Goal: Navigation & Orientation: Understand site structure

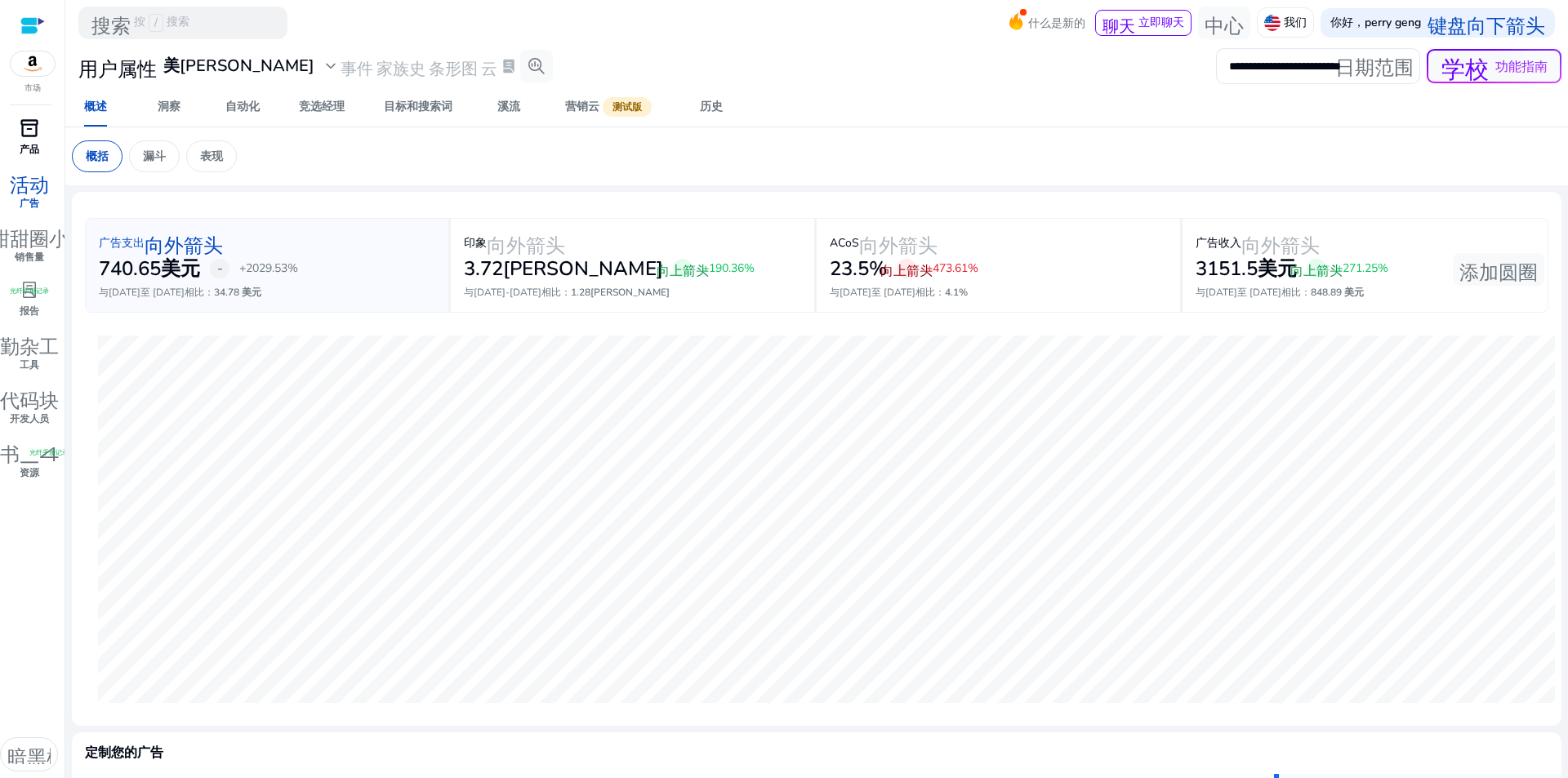
click at [30, 134] on font "inventory_2" at bounding box center [30, 129] width 20 height 23
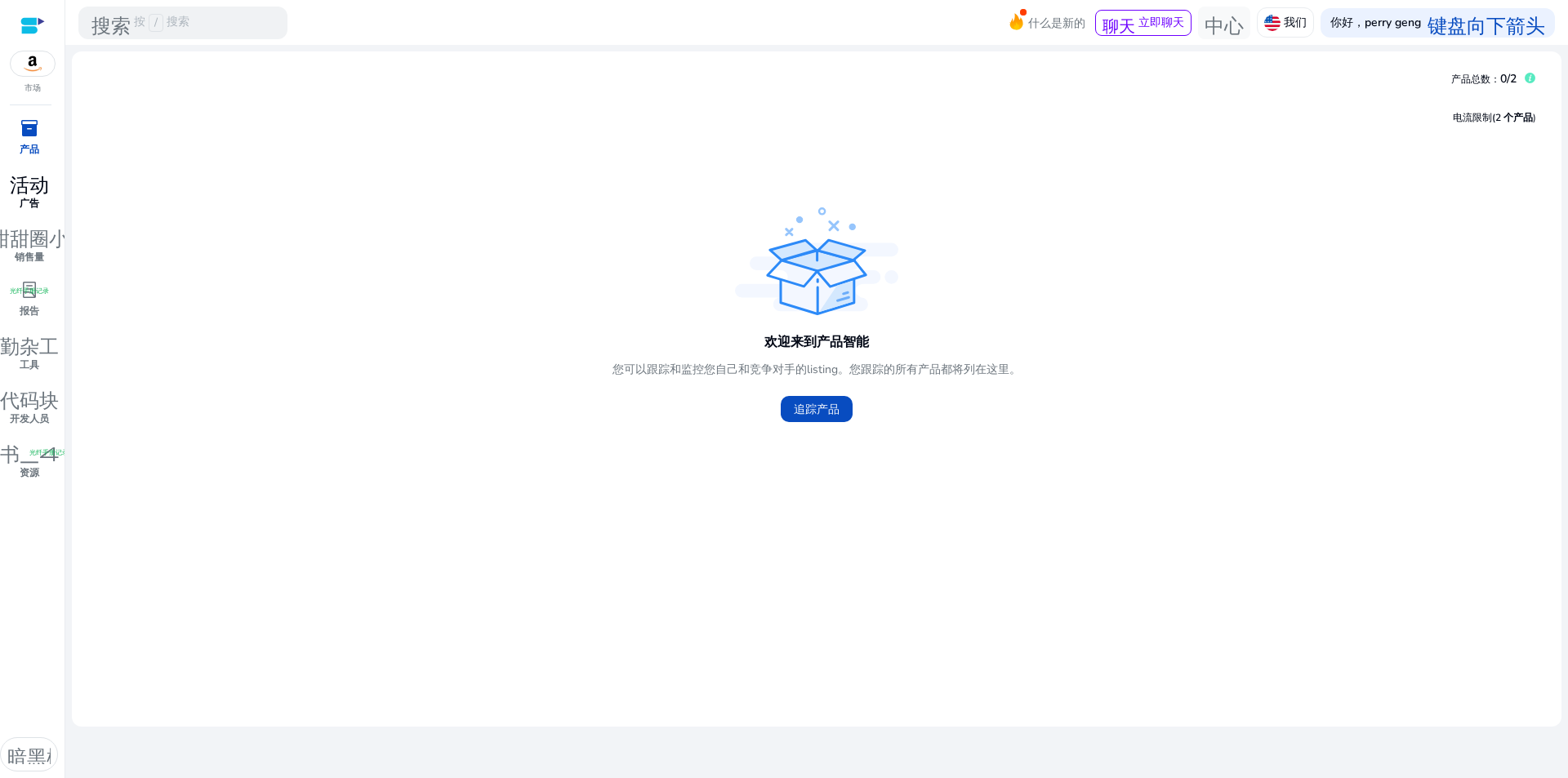
click at [38, 184] on font "活动" at bounding box center [30, 182] width 39 height 23
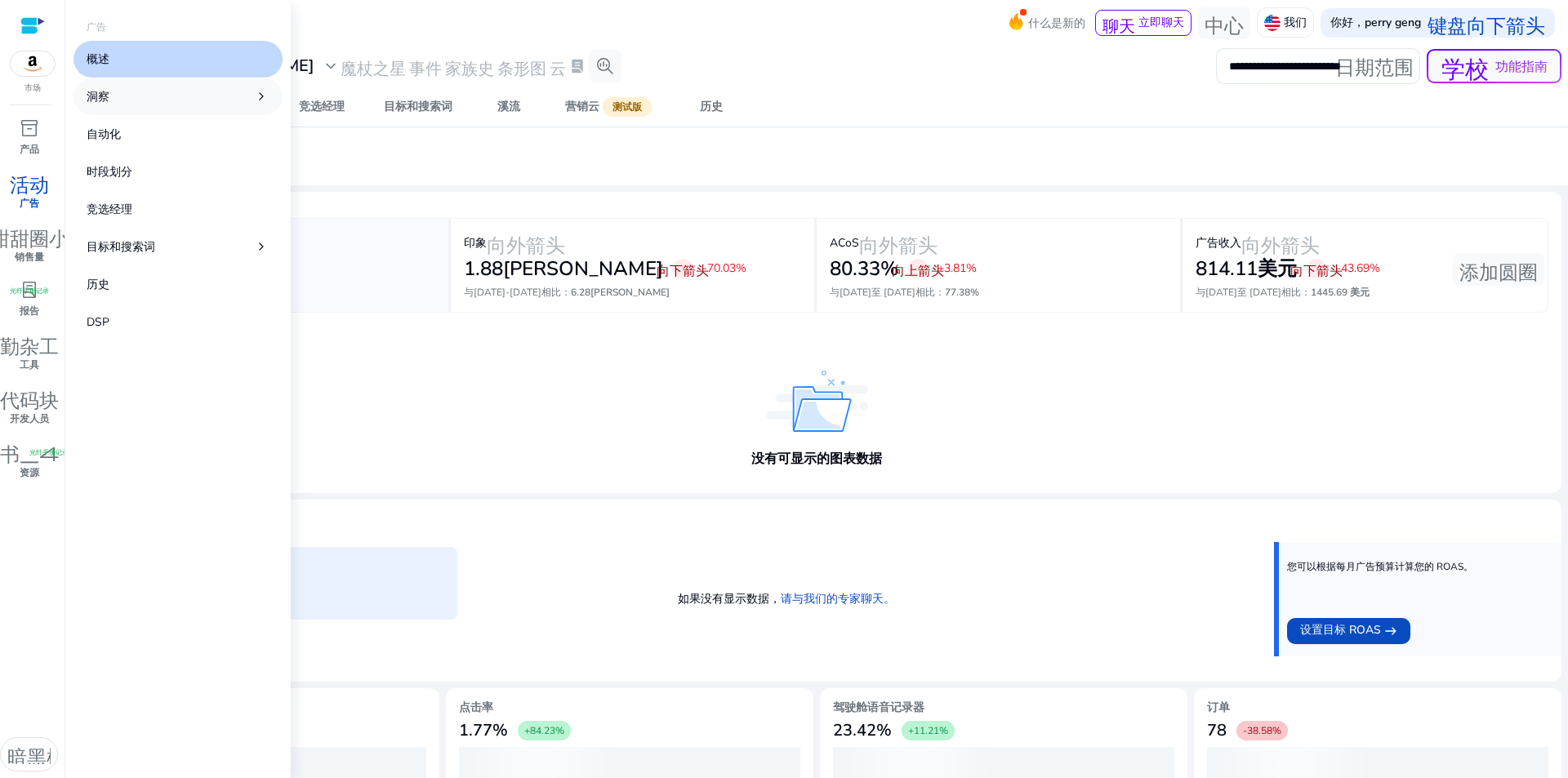
click at [182, 106] on link "洞察 chevron_right" at bounding box center [178, 97] width 209 height 37
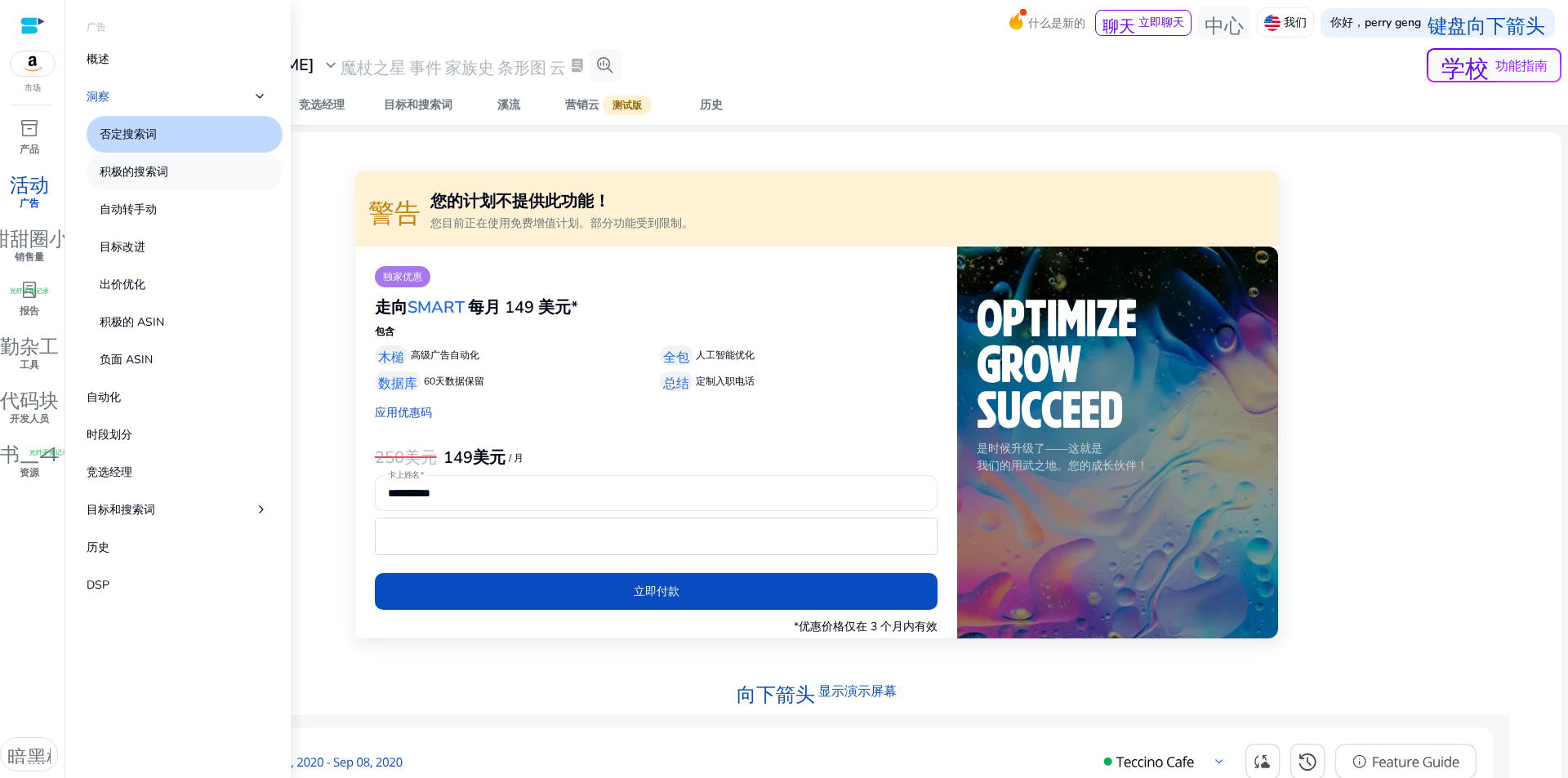
click at [133, 172] on font "积极的搜索词" at bounding box center [133, 172] width 69 height 15
click at [127, 62] on link "概述" at bounding box center [178, 59] width 209 height 37
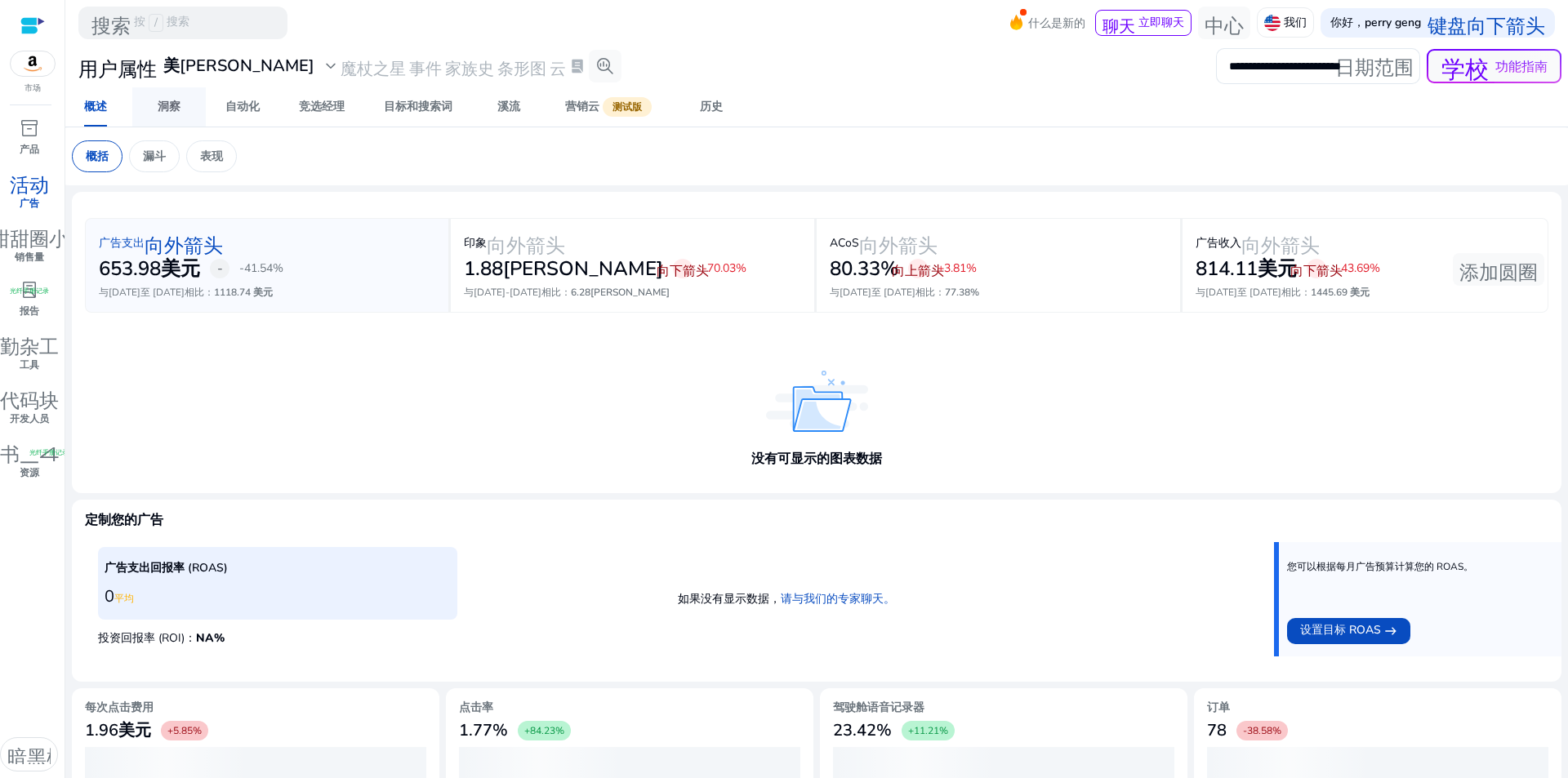
click at [163, 107] on font "洞察" at bounding box center [169, 106] width 23 height 15
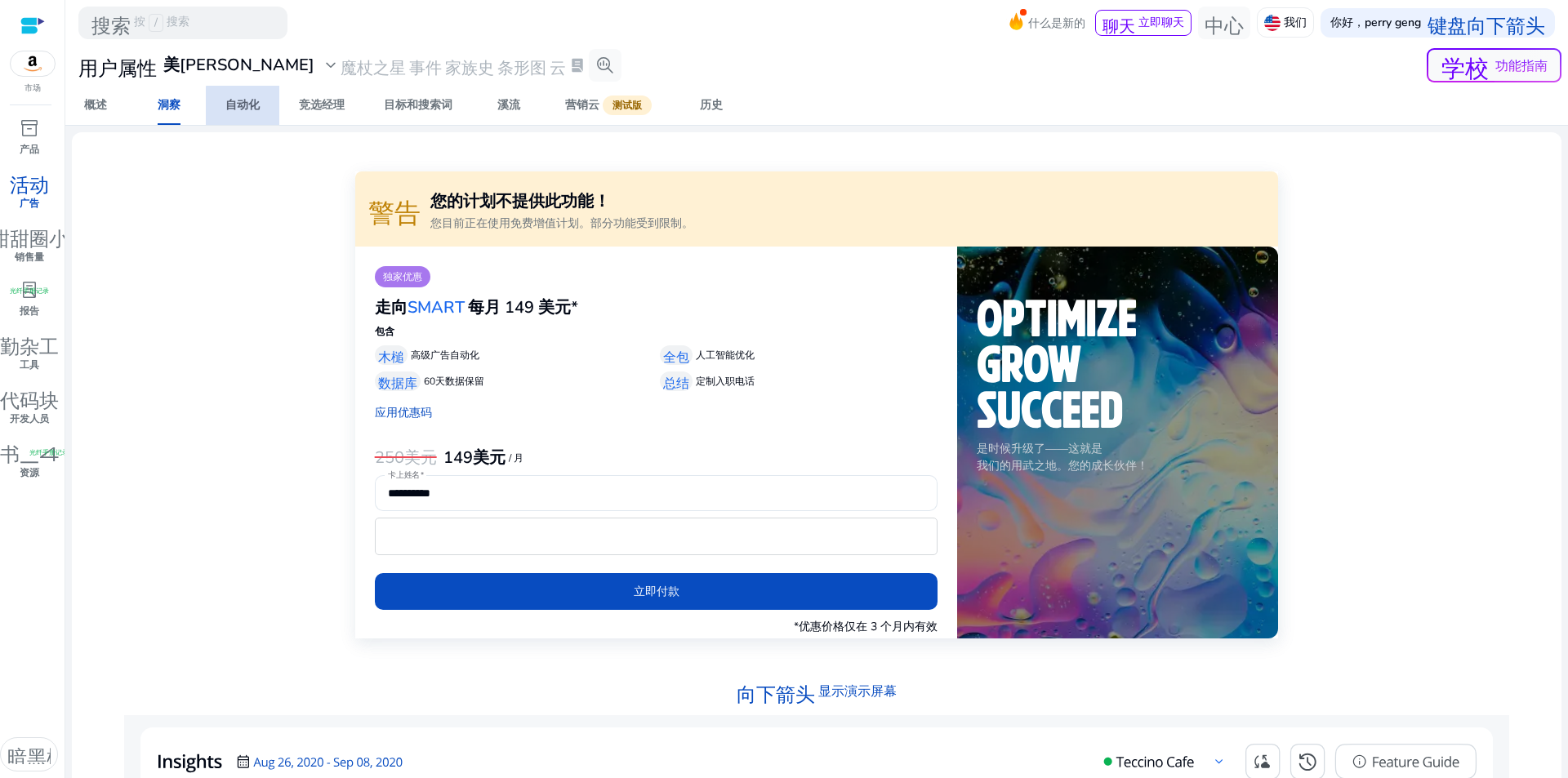
click at [255, 114] on span "自动化" at bounding box center [242, 106] width 34 height 39
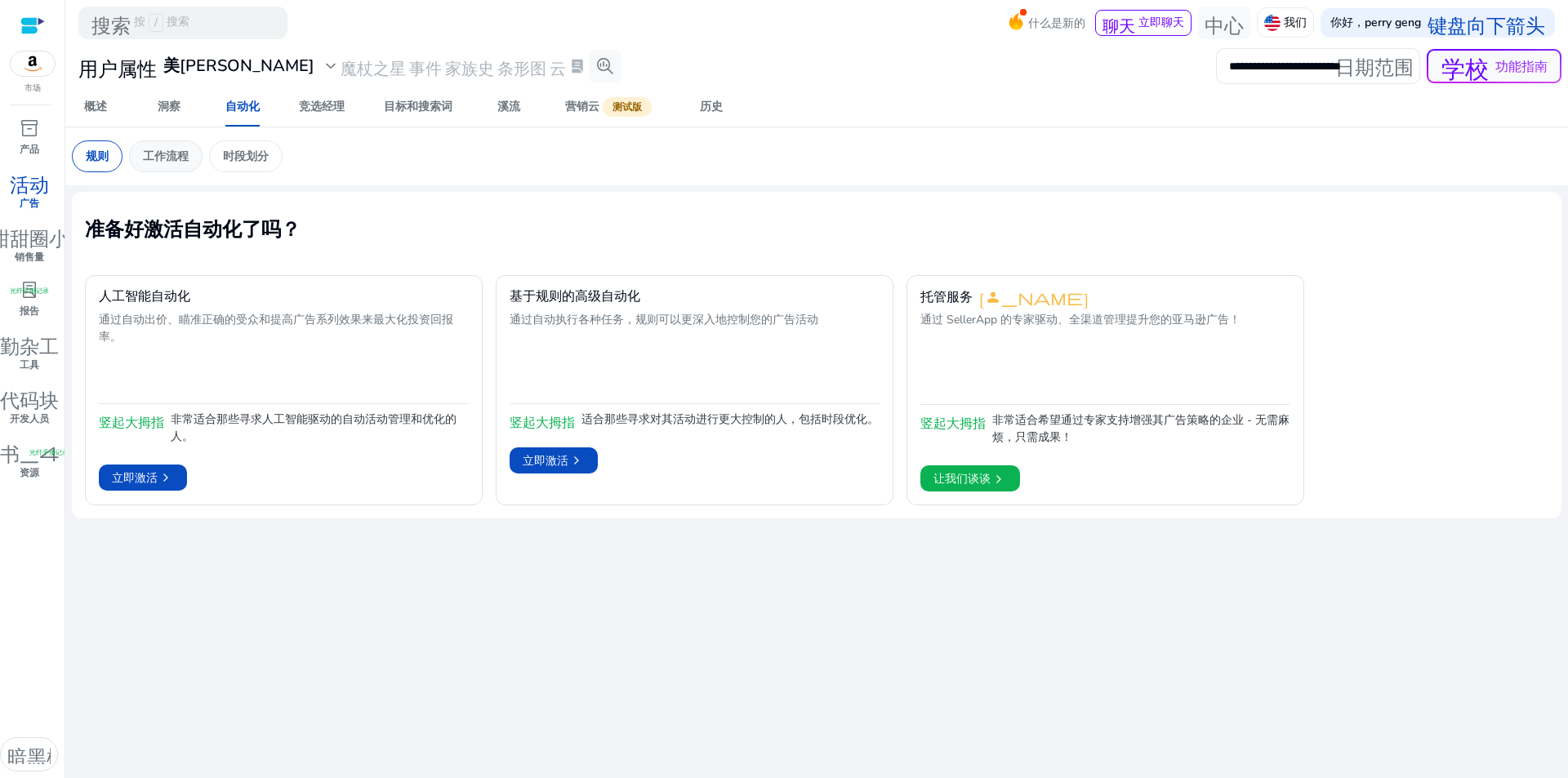
click at [172, 164] on font "工作流程" at bounding box center [165, 156] width 46 height 15
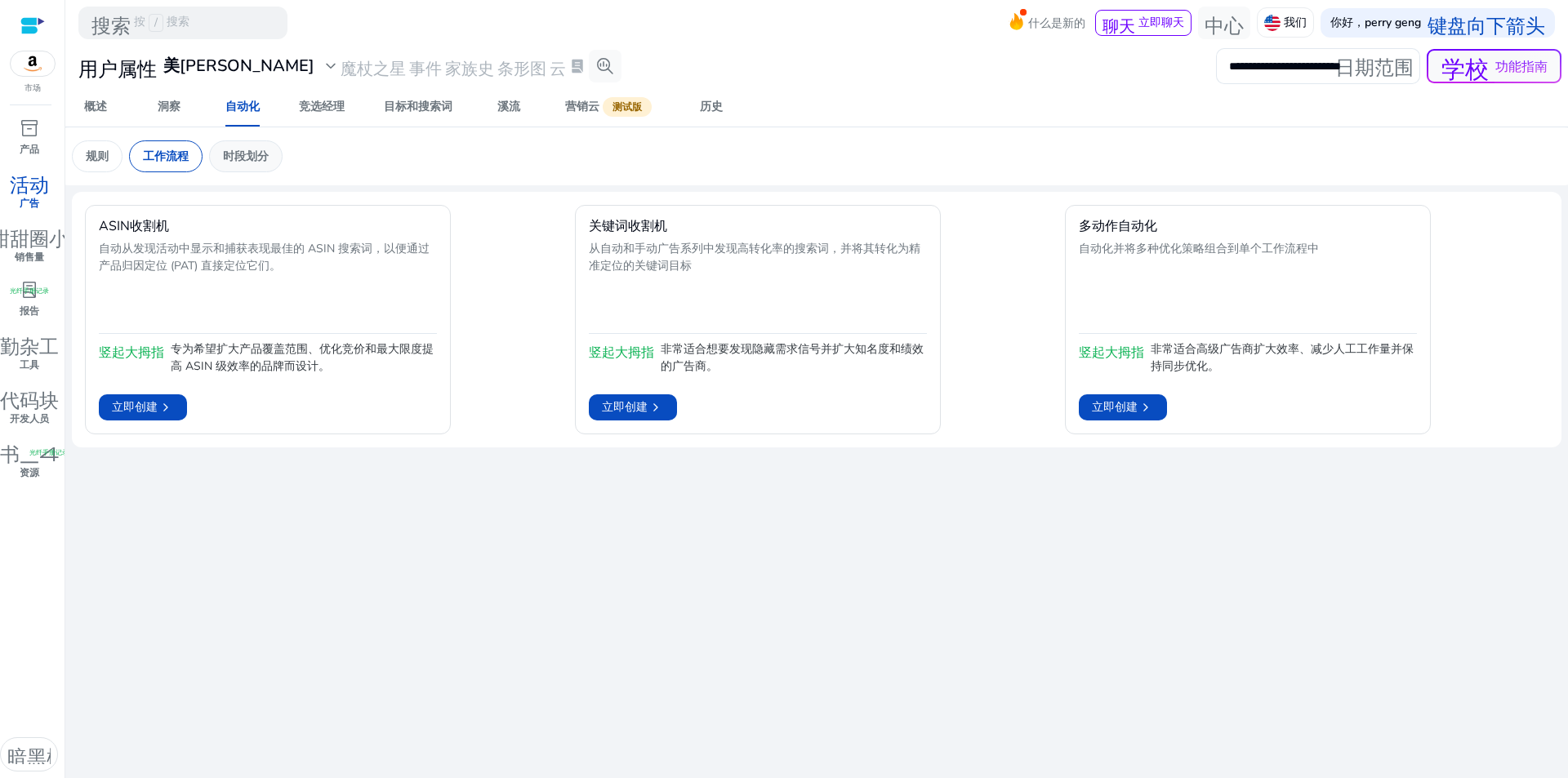
click at [233, 156] on font "时段划分" at bounding box center [245, 156] width 46 height 15
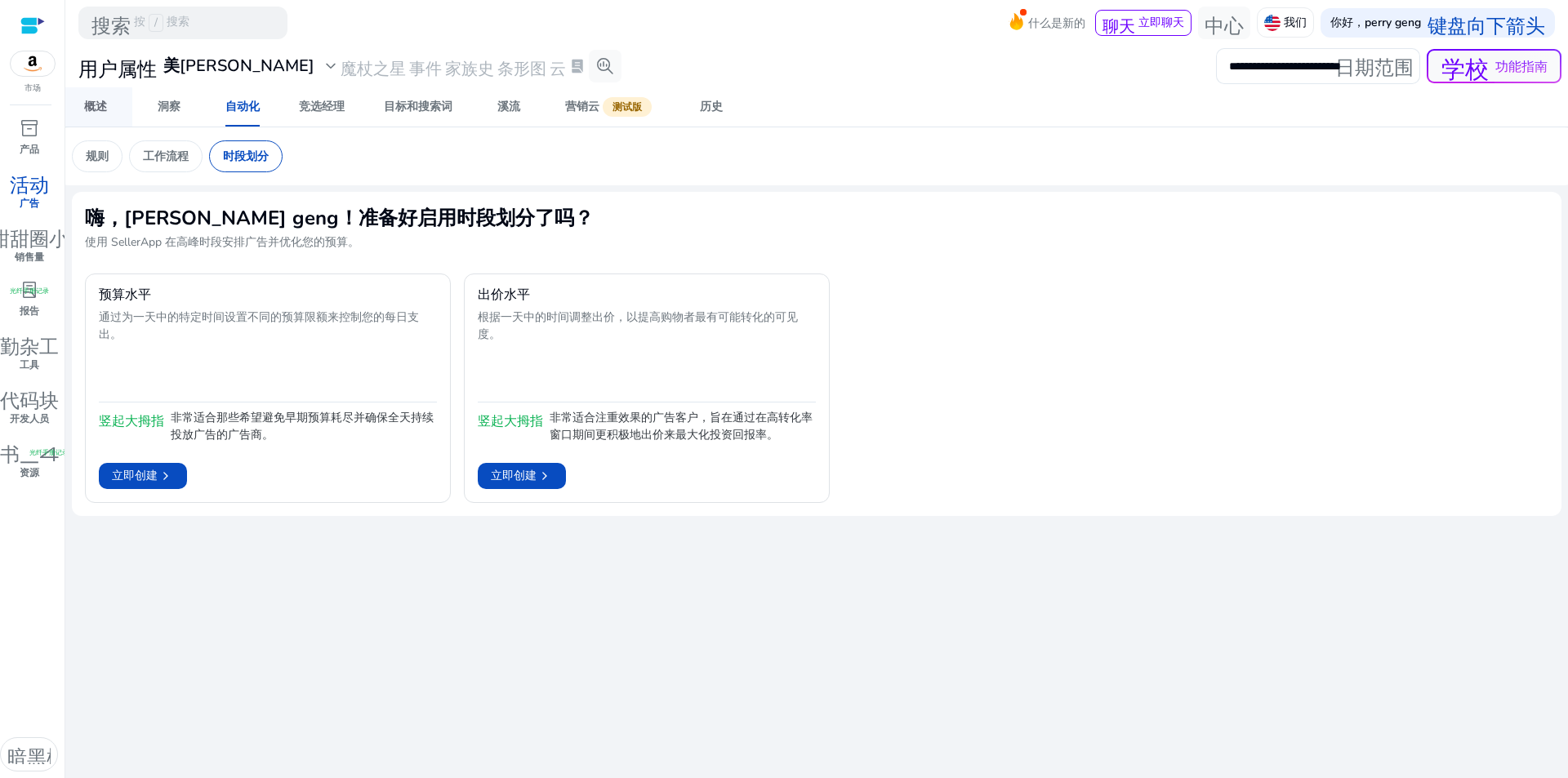
click at [95, 109] on font "概述" at bounding box center [96, 106] width 23 height 15
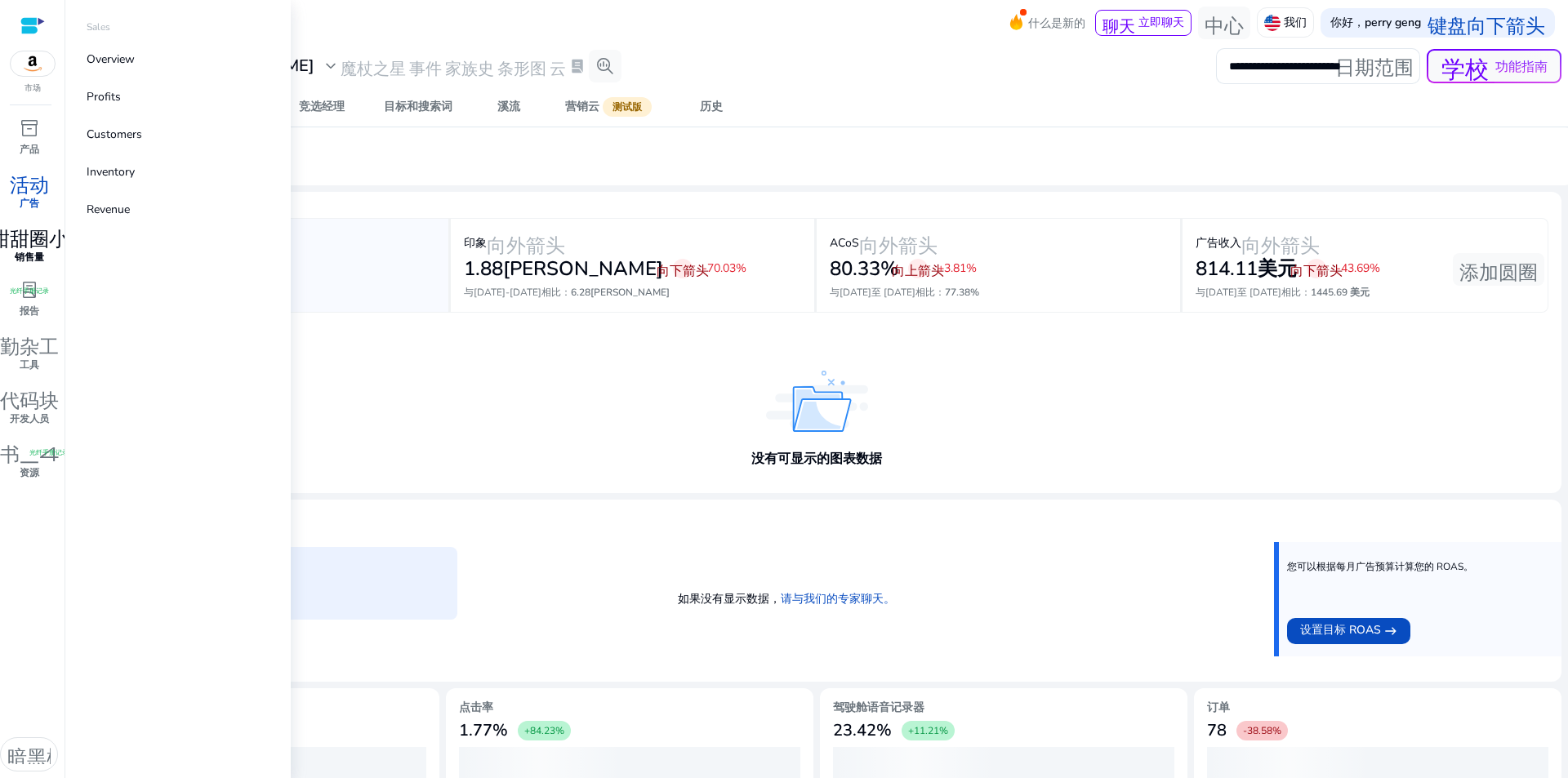
click at [33, 258] on font "销售量" at bounding box center [29, 257] width 30 height 13
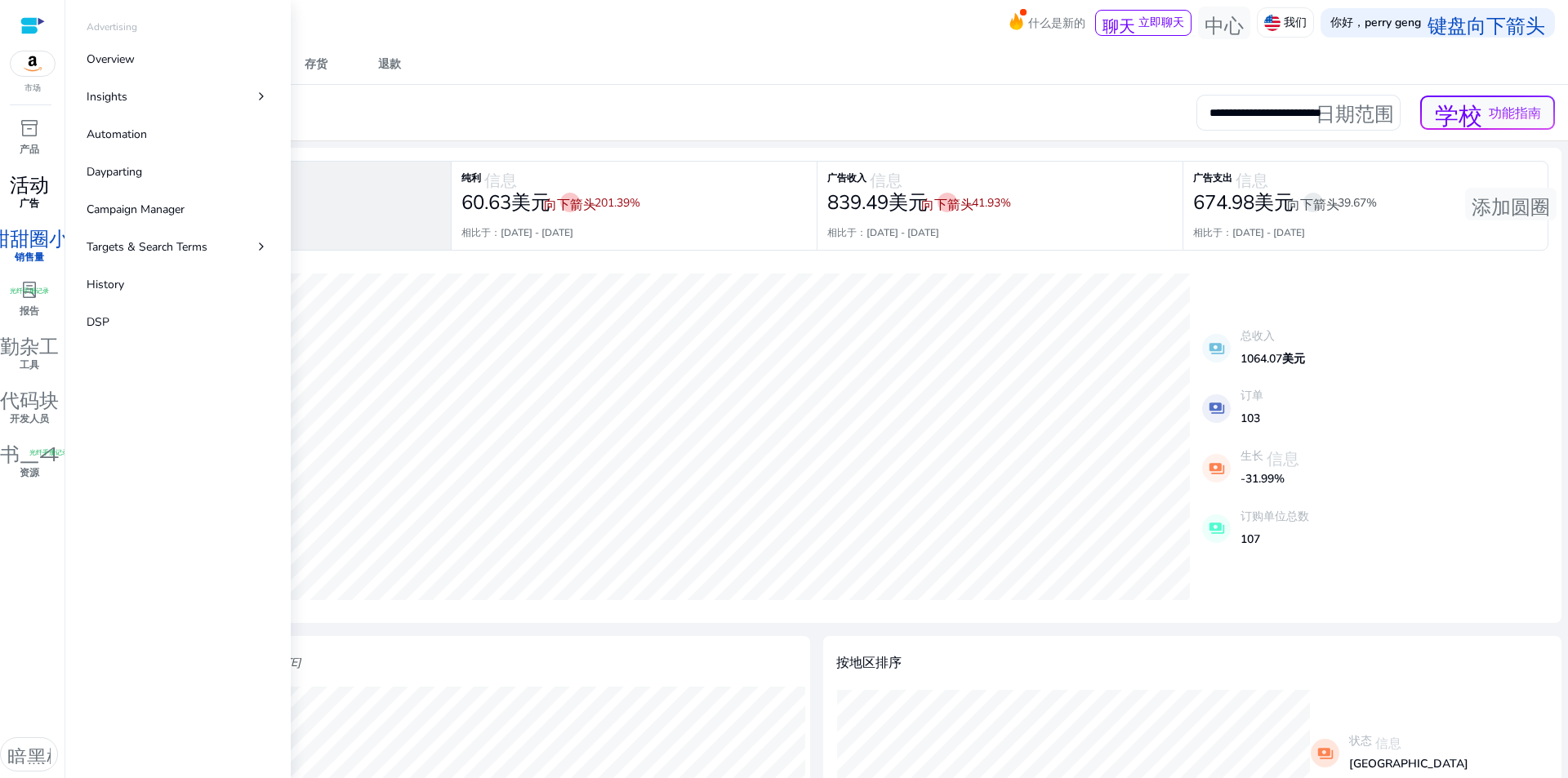
click at [37, 187] on font "活动" at bounding box center [30, 182] width 39 height 23
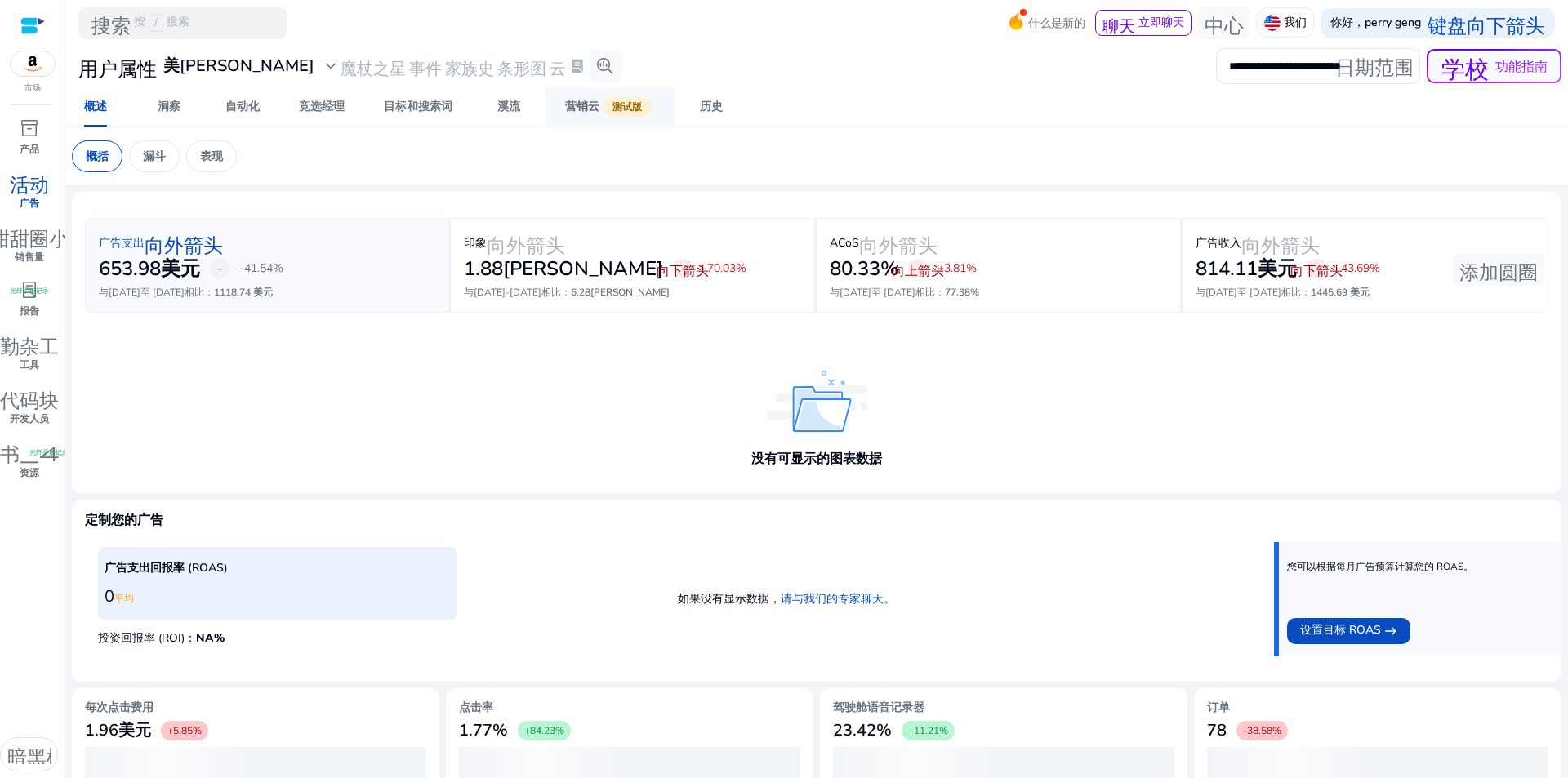
click at [581, 106] on font "营销云" at bounding box center [582, 106] width 34 height 15
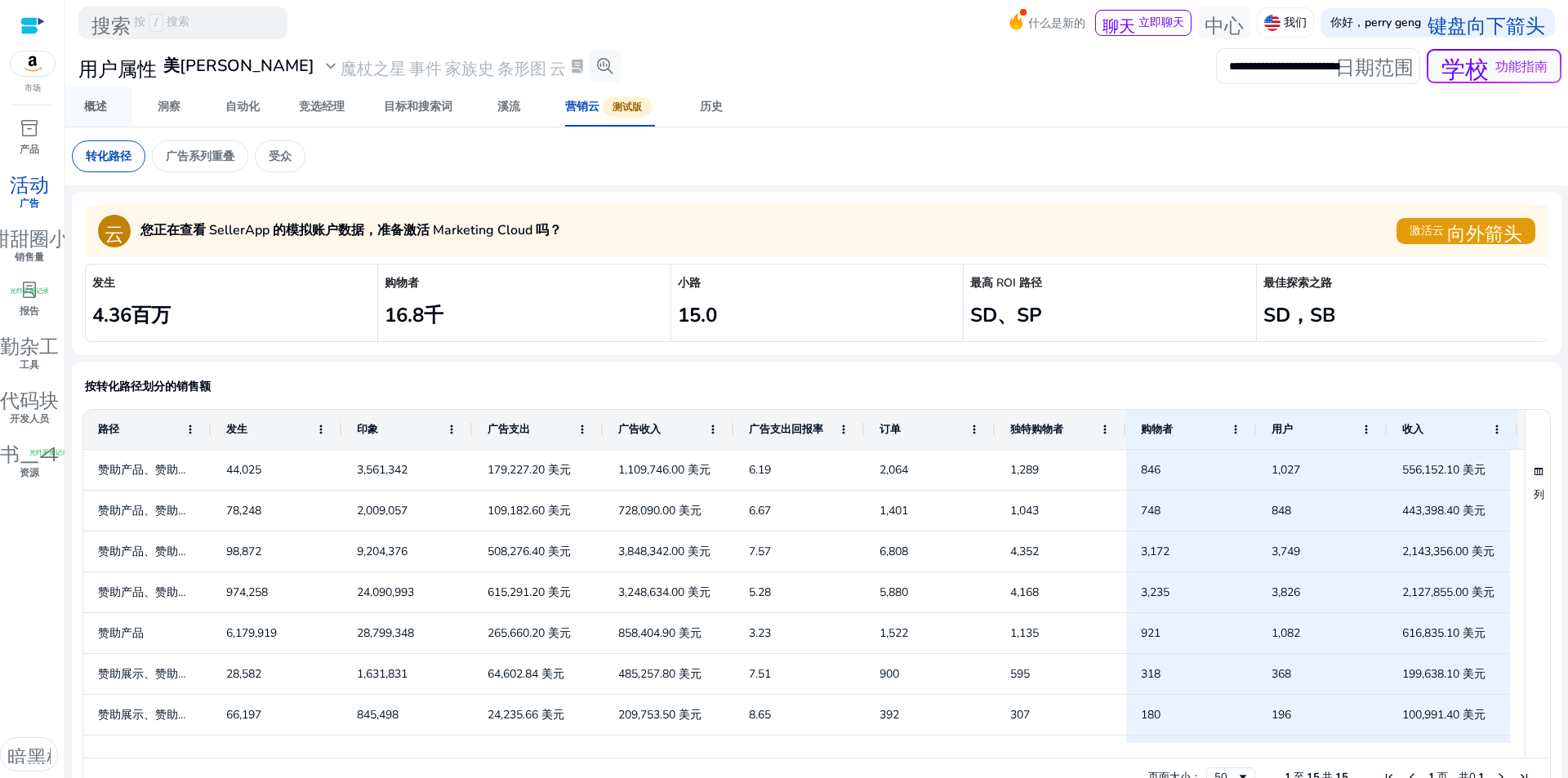
click at [104, 104] on font "概述" at bounding box center [96, 106] width 23 height 15
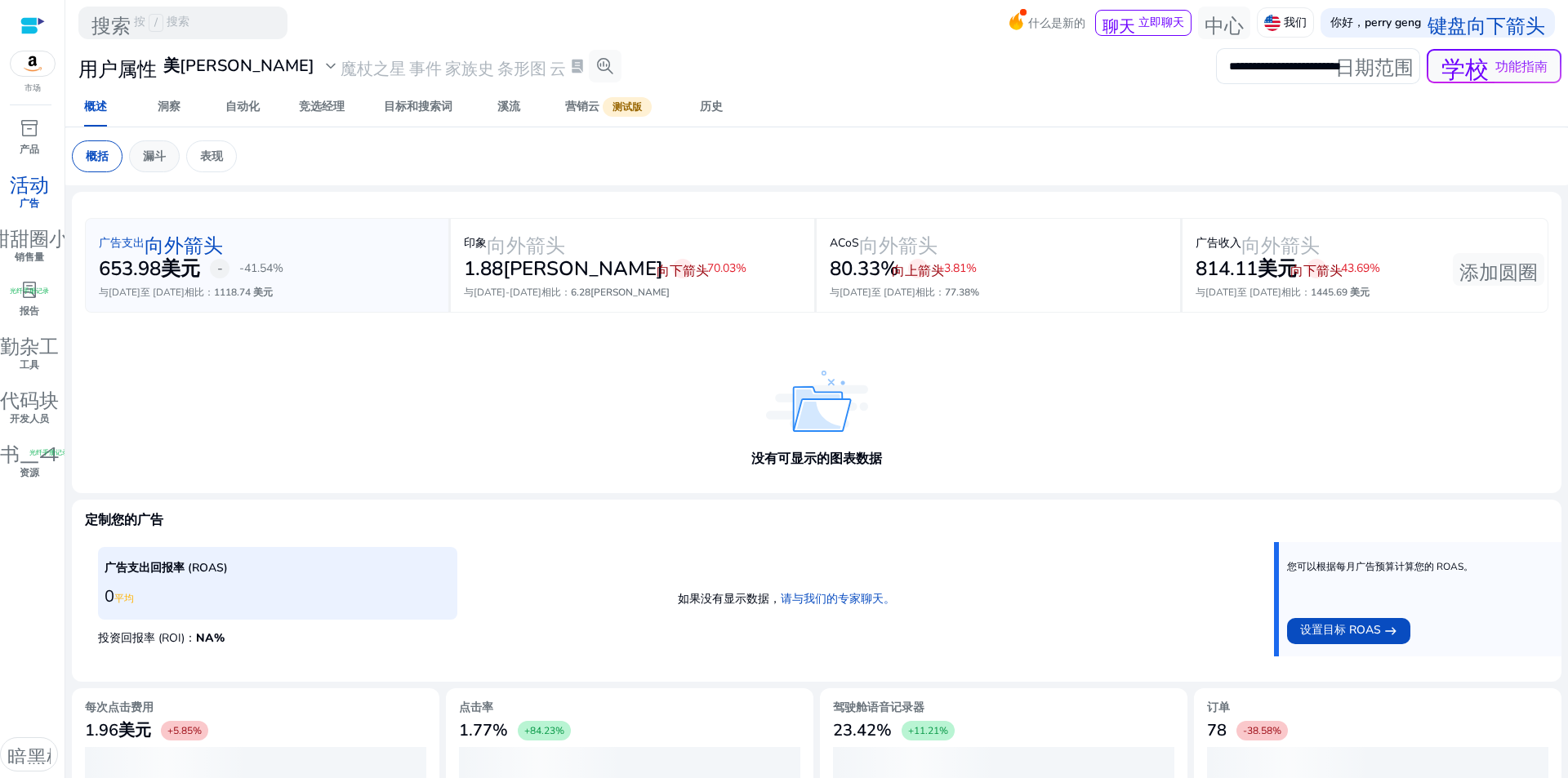
click at [164, 161] on font "漏斗" at bounding box center [155, 156] width 23 height 15
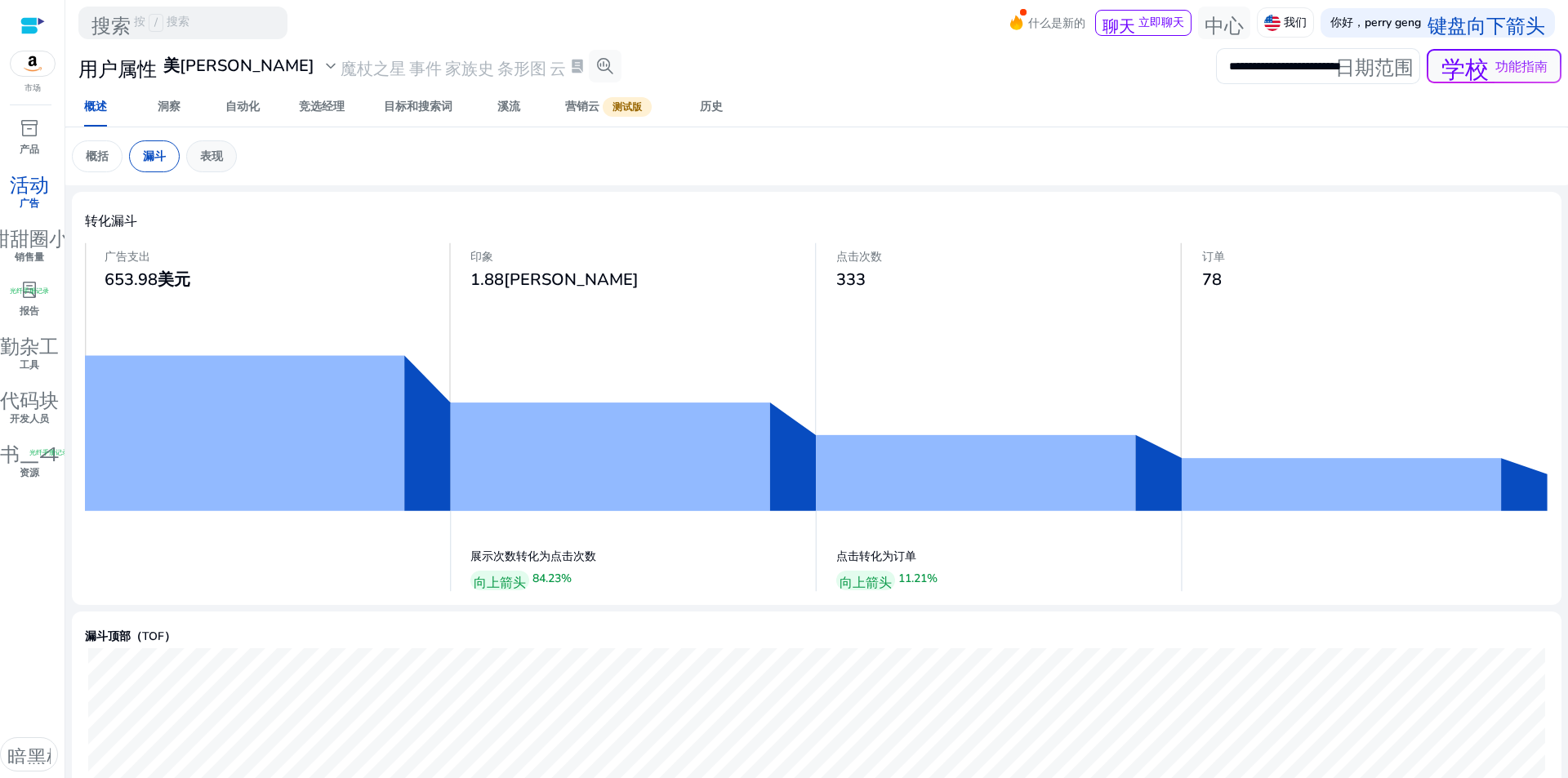
click at [209, 165] on p "表现" at bounding box center [212, 156] width 23 height 17
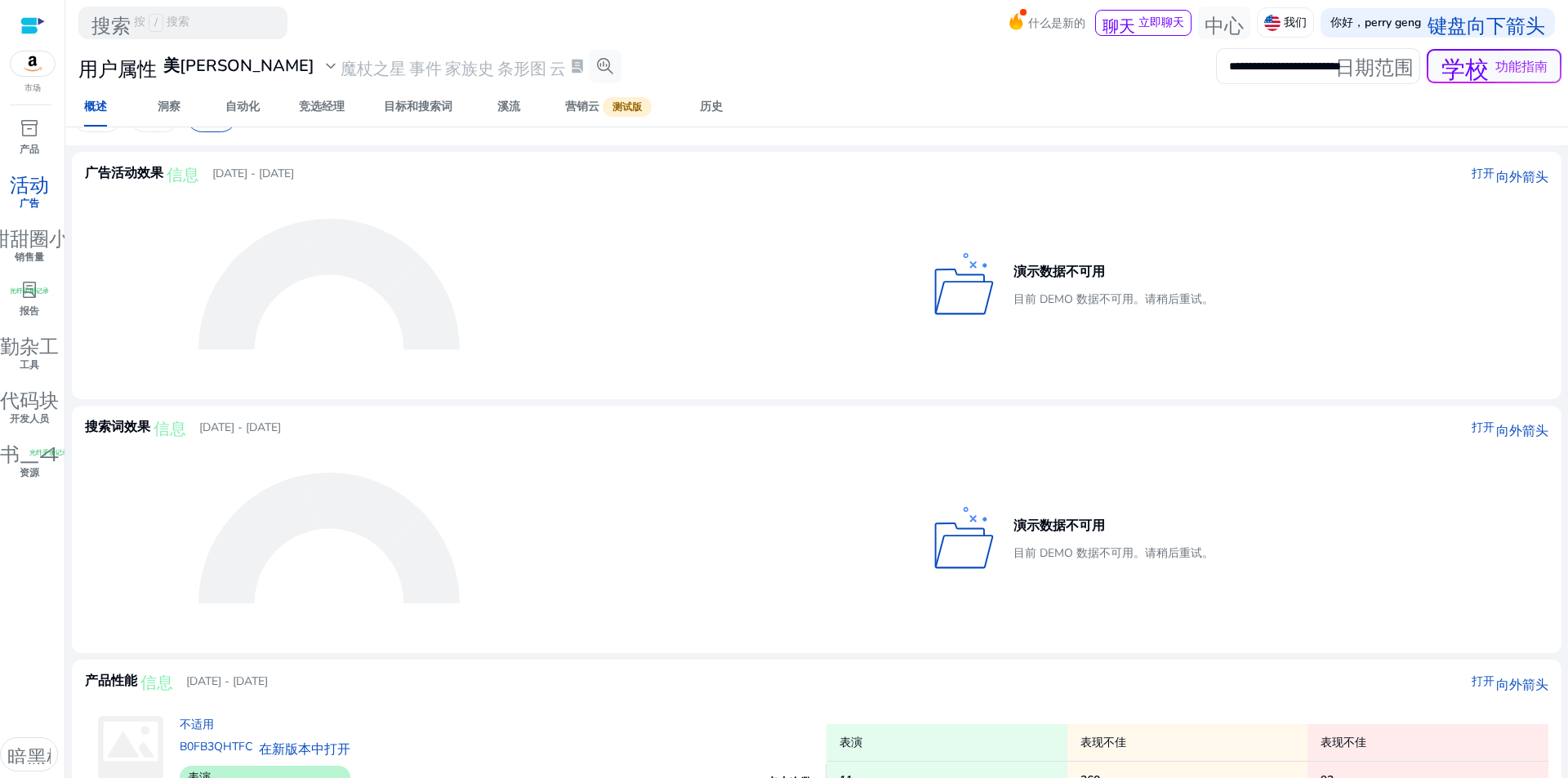
scroll to position [39, 0]
